Goal: Information Seeking & Learning: Learn about a topic

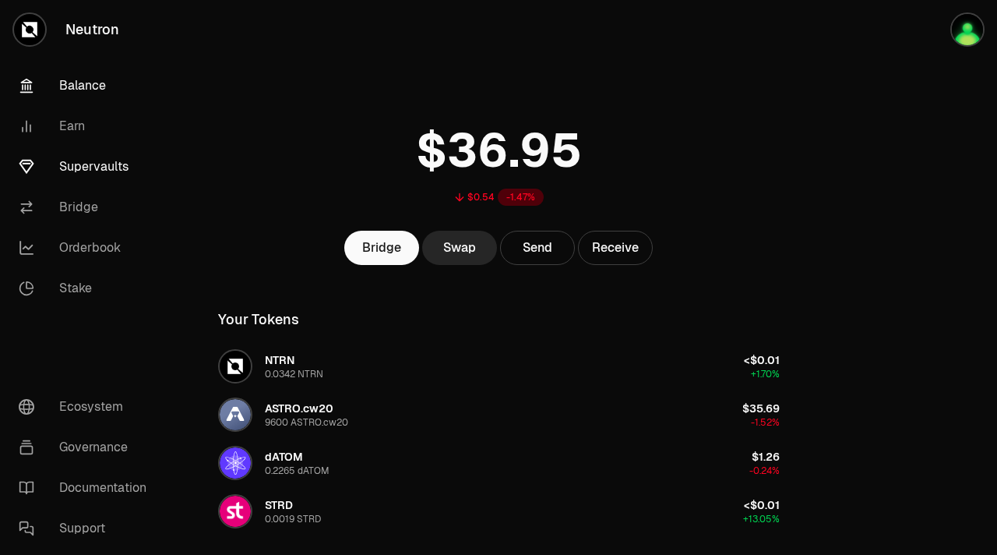
click at [101, 160] on link "Supervaults" at bounding box center [87, 166] width 162 height 41
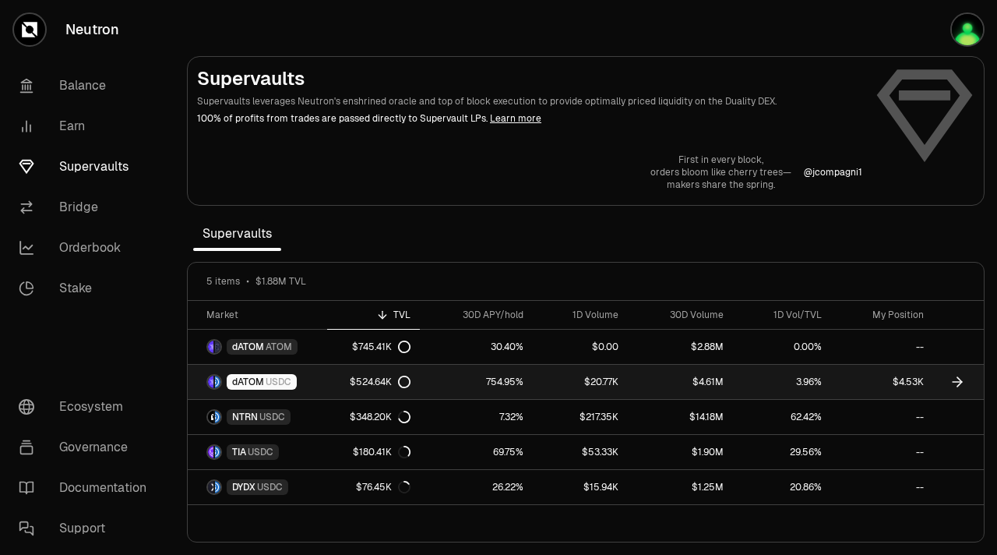
click at [372, 385] on div "$524.64K" at bounding box center [380, 382] width 61 height 12
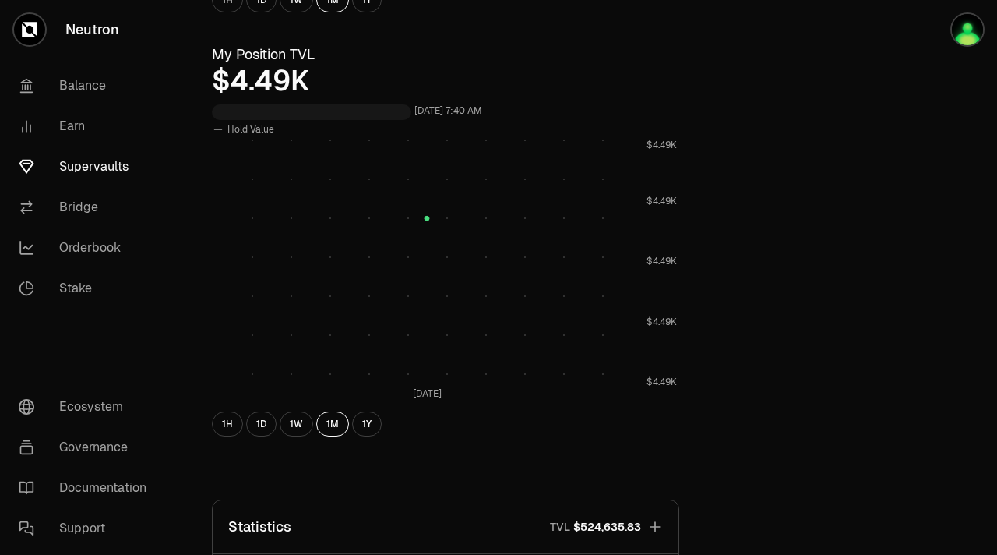
scroll to position [523, 0]
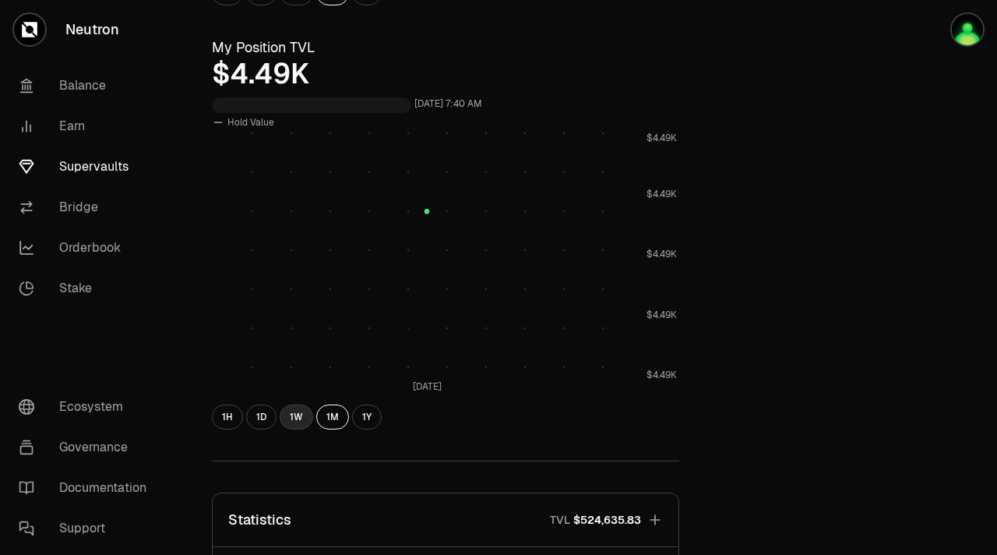
click at [307, 418] on button "1W" at bounding box center [297, 416] width 34 height 25
click at [369, 411] on button "1Y" at bounding box center [367, 416] width 30 height 25
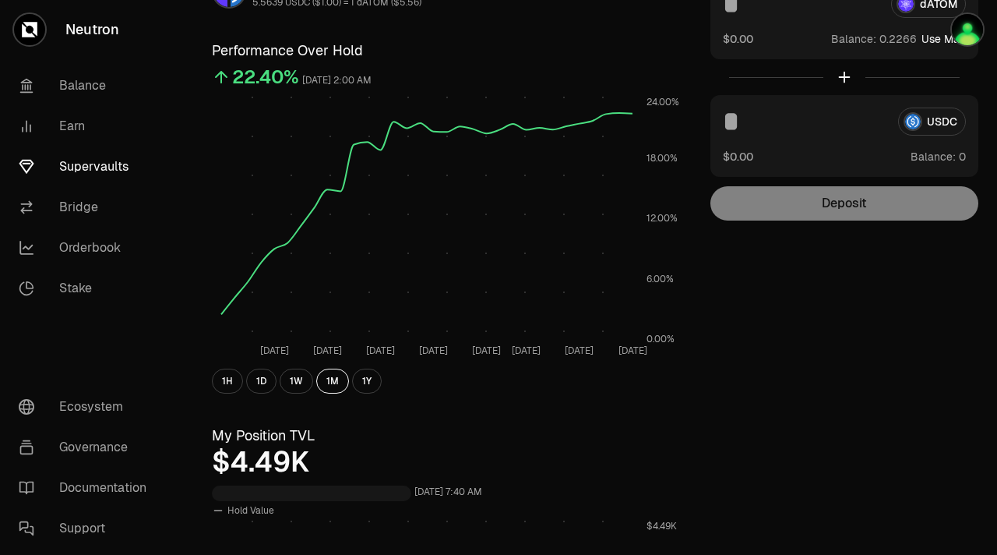
scroll to position [132, 0]
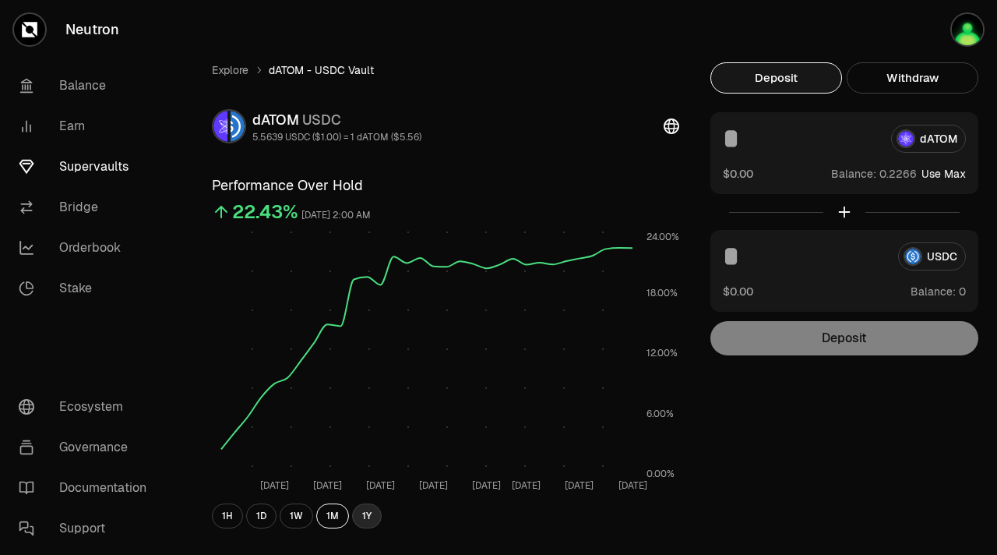
click at [358, 524] on button "1Y" at bounding box center [367, 515] width 30 height 25
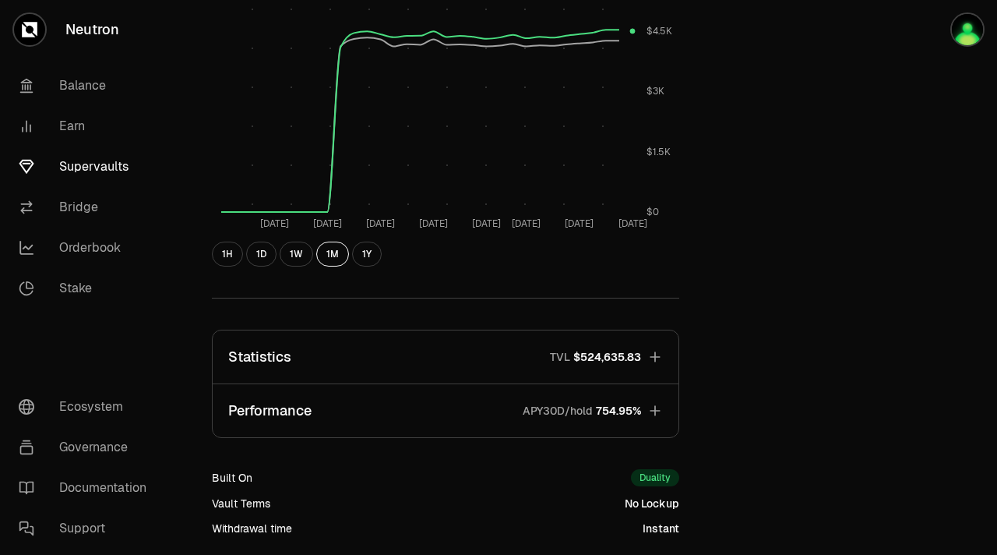
scroll to position [853, 0]
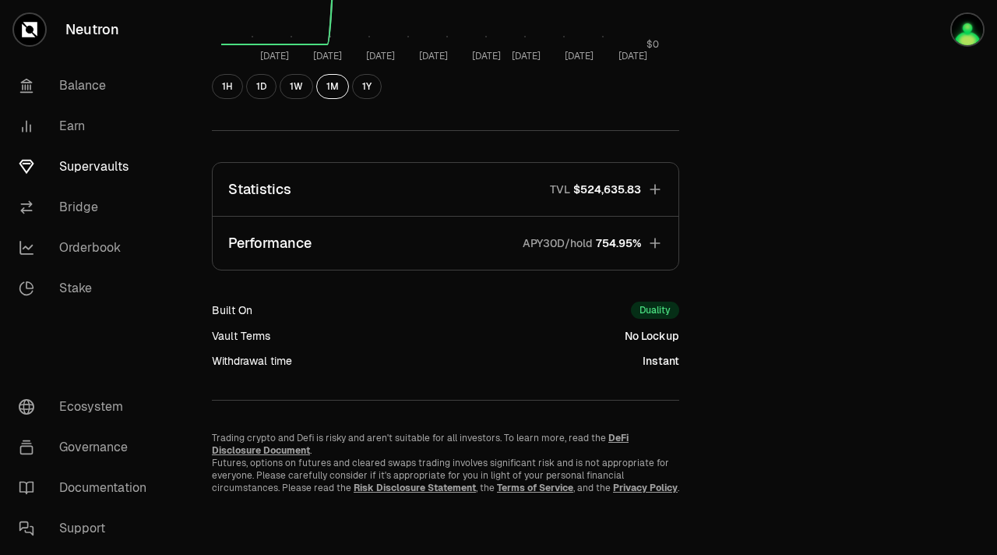
click at [654, 244] on icon "button" at bounding box center [655, 243] width 10 height 10
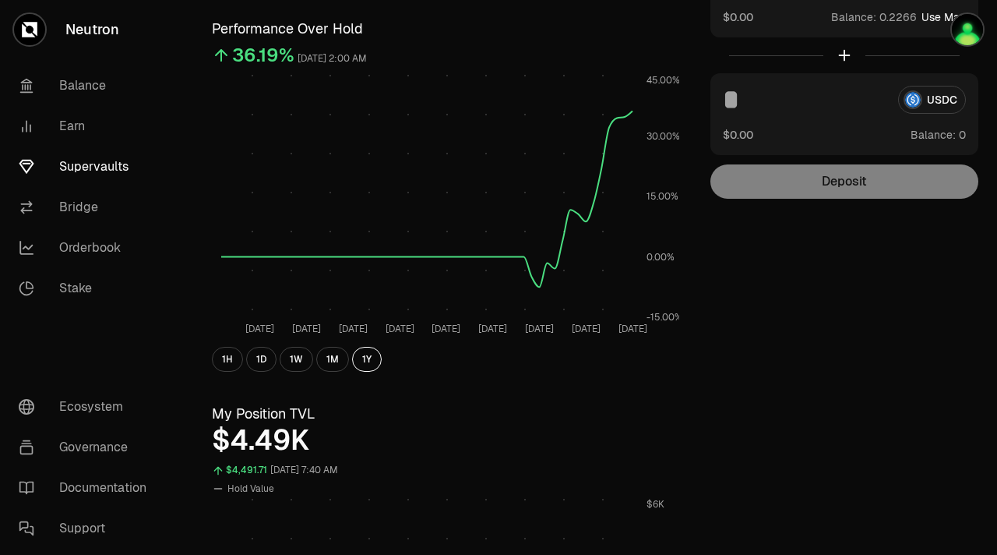
scroll to position [0, 0]
